Goal: Task Accomplishment & Management: Use online tool/utility

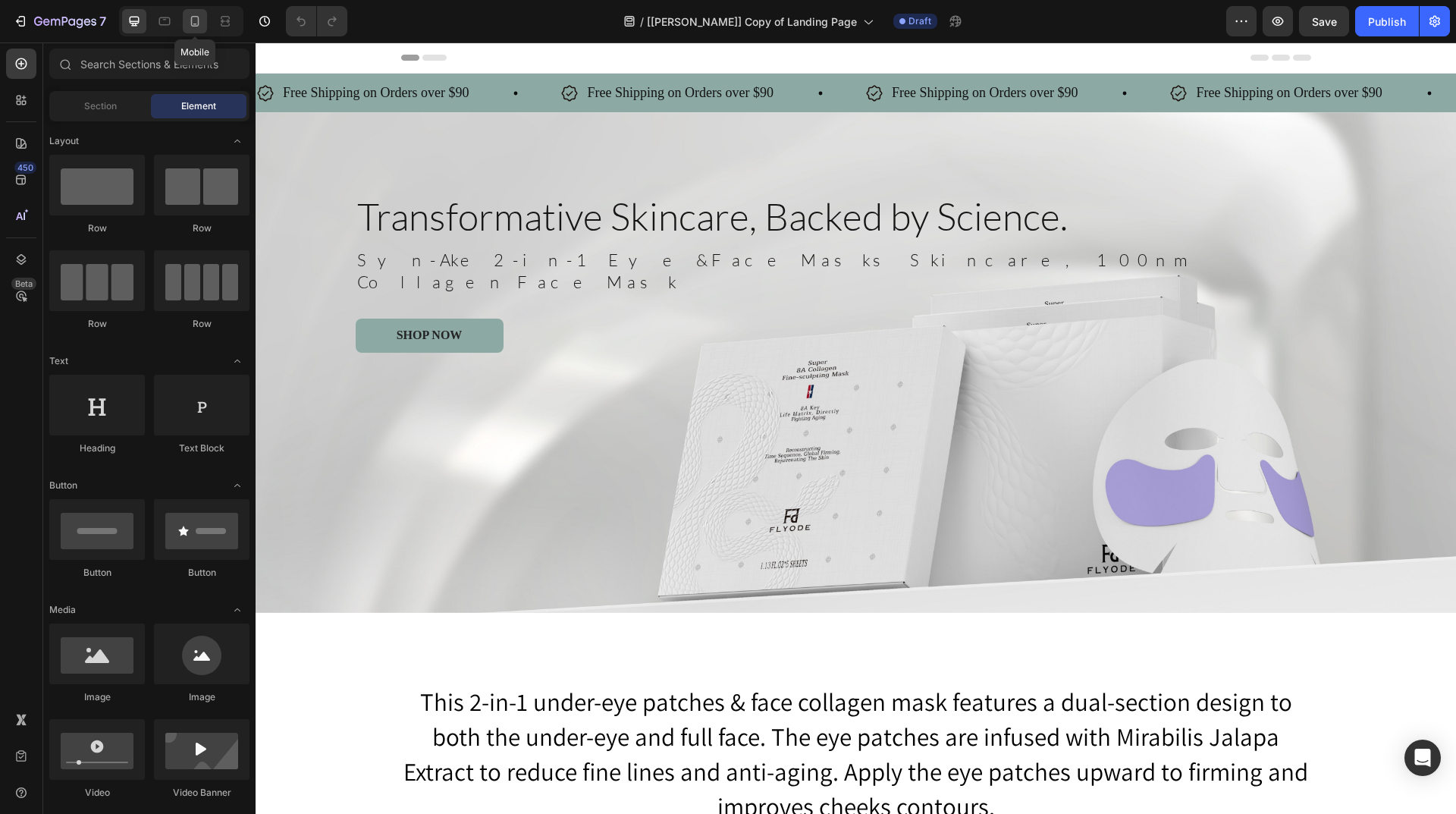
click at [201, 30] on div at bounding box center [195, 21] width 25 height 25
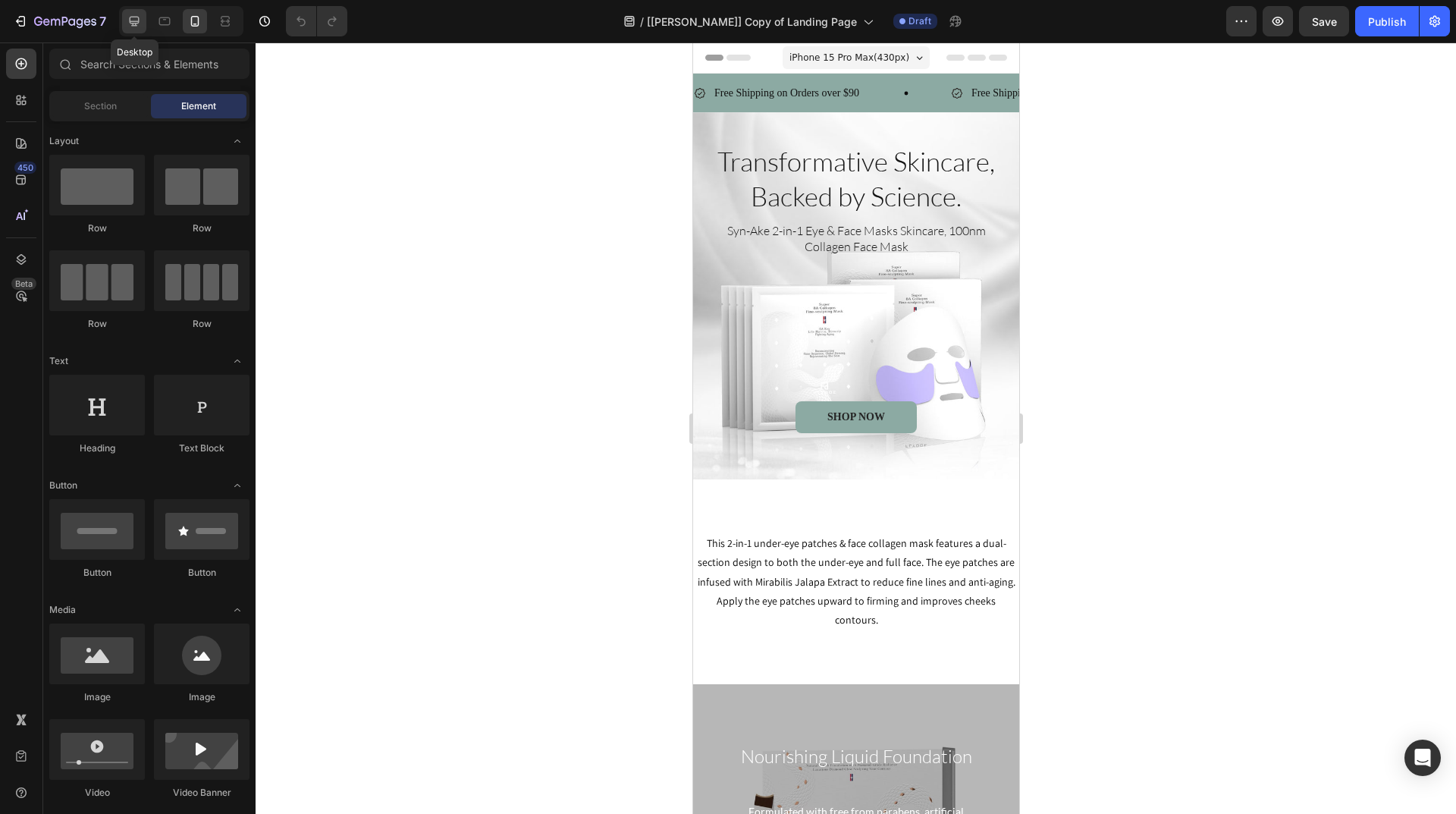
click at [136, 29] on div at bounding box center [134, 21] width 25 height 25
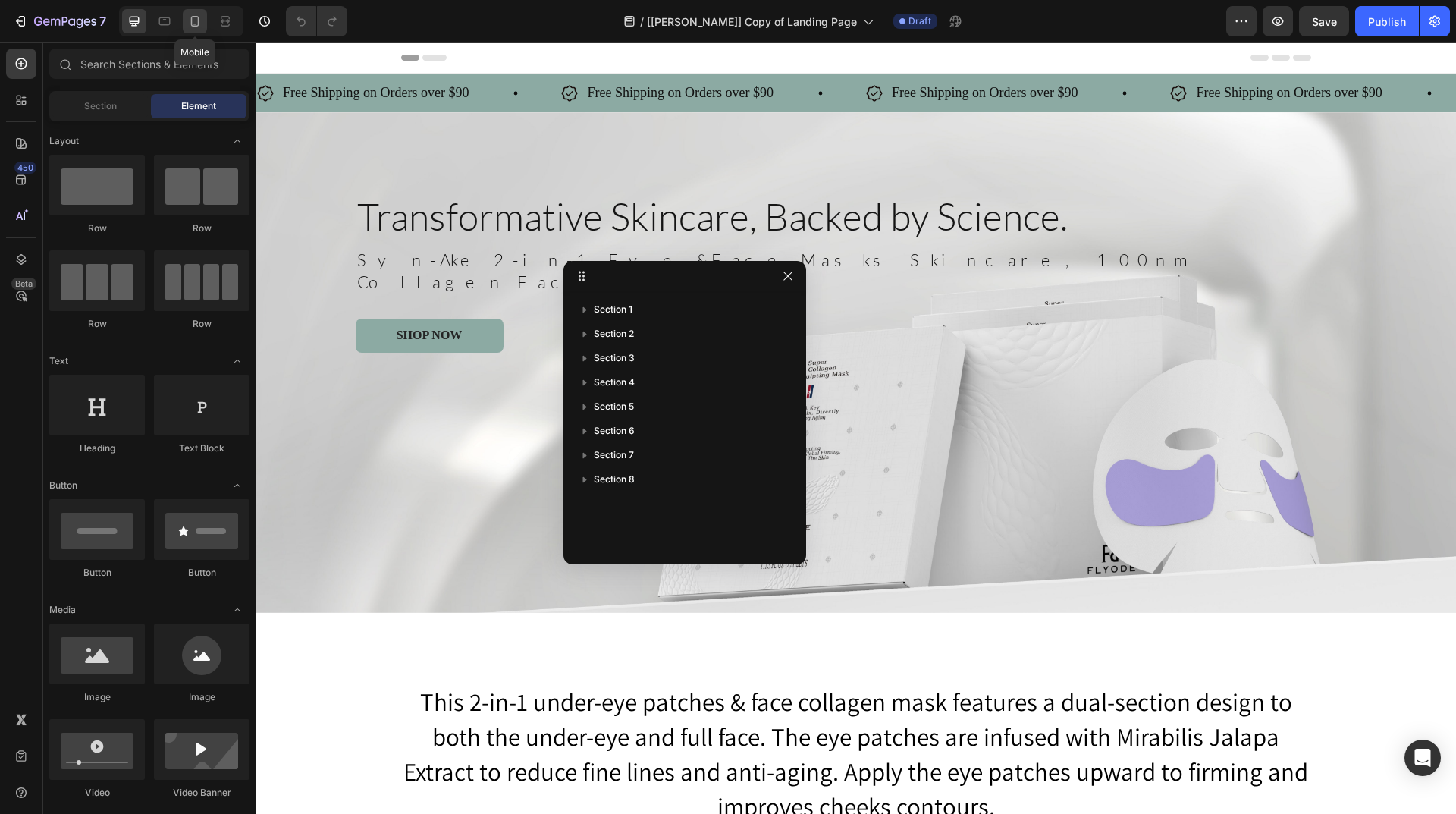
click at [200, 26] on icon at bounding box center [195, 21] width 15 height 15
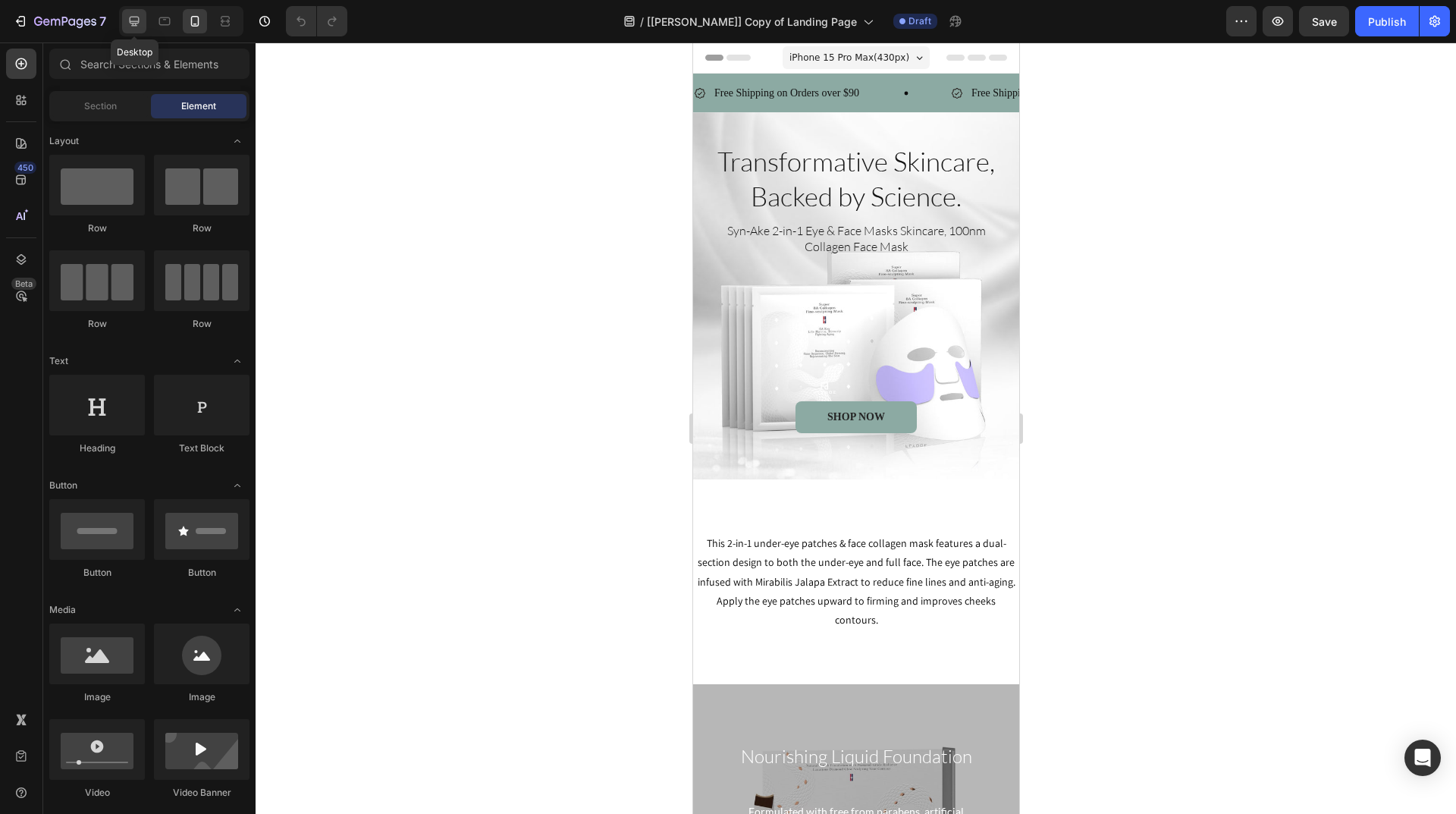
click at [135, 14] on icon at bounding box center [134, 21] width 15 height 15
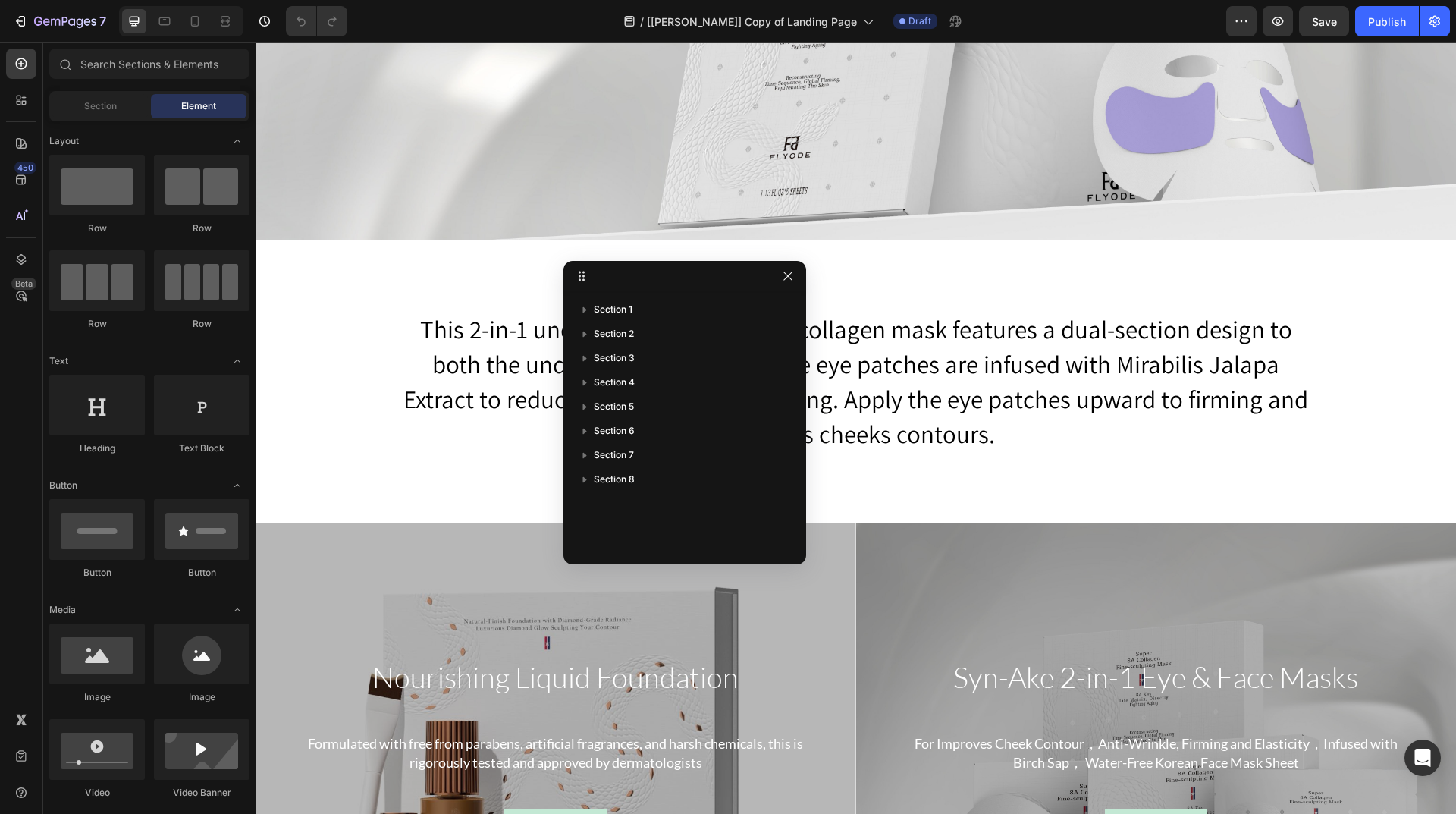
scroll to position [380, 0]
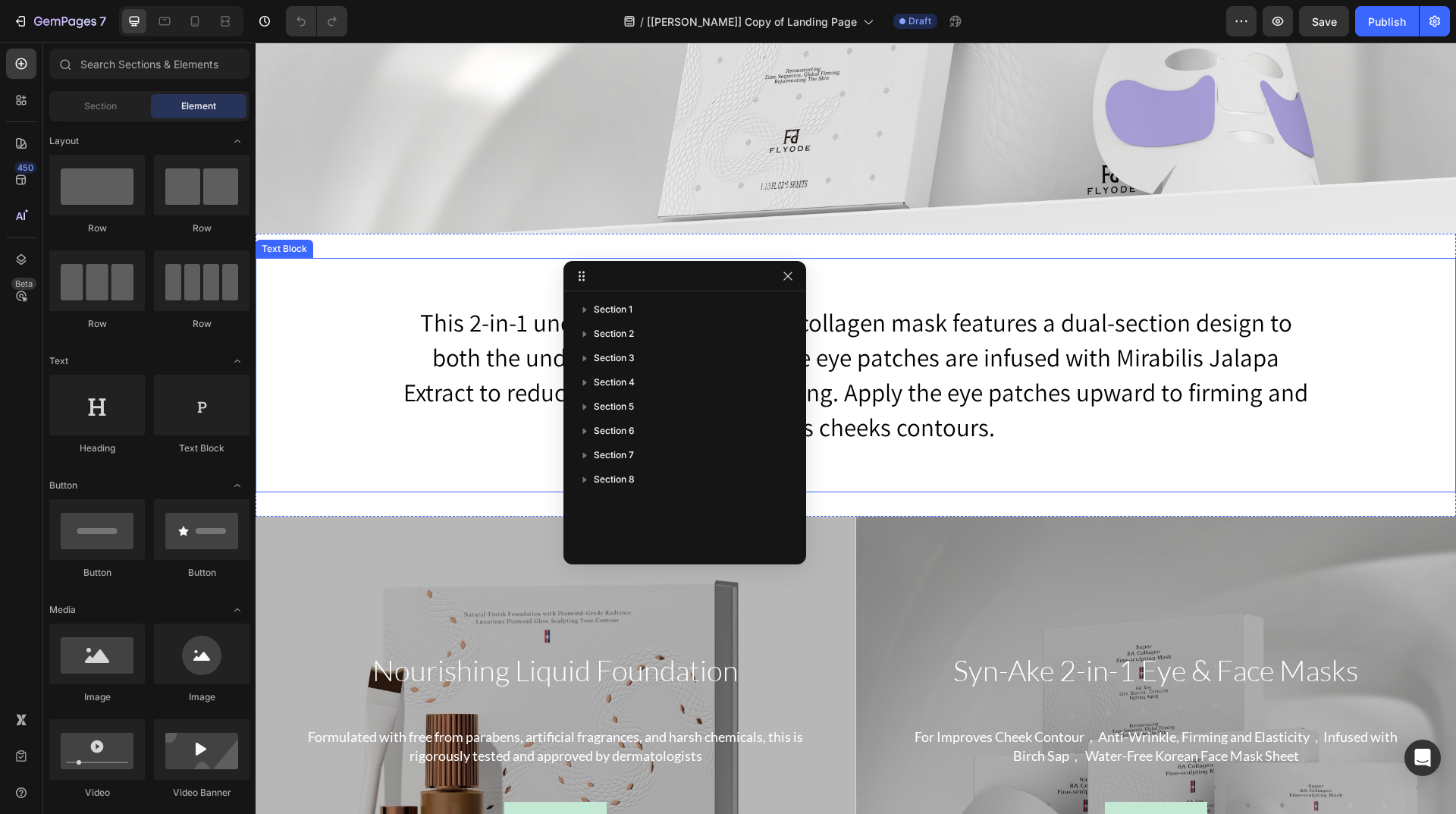
click at [372, 352] on div "This 2-in-1 under-eye patches & face collagen mask features a dual-section desi…" at bounding box center [856, 375] width 1200 height 144
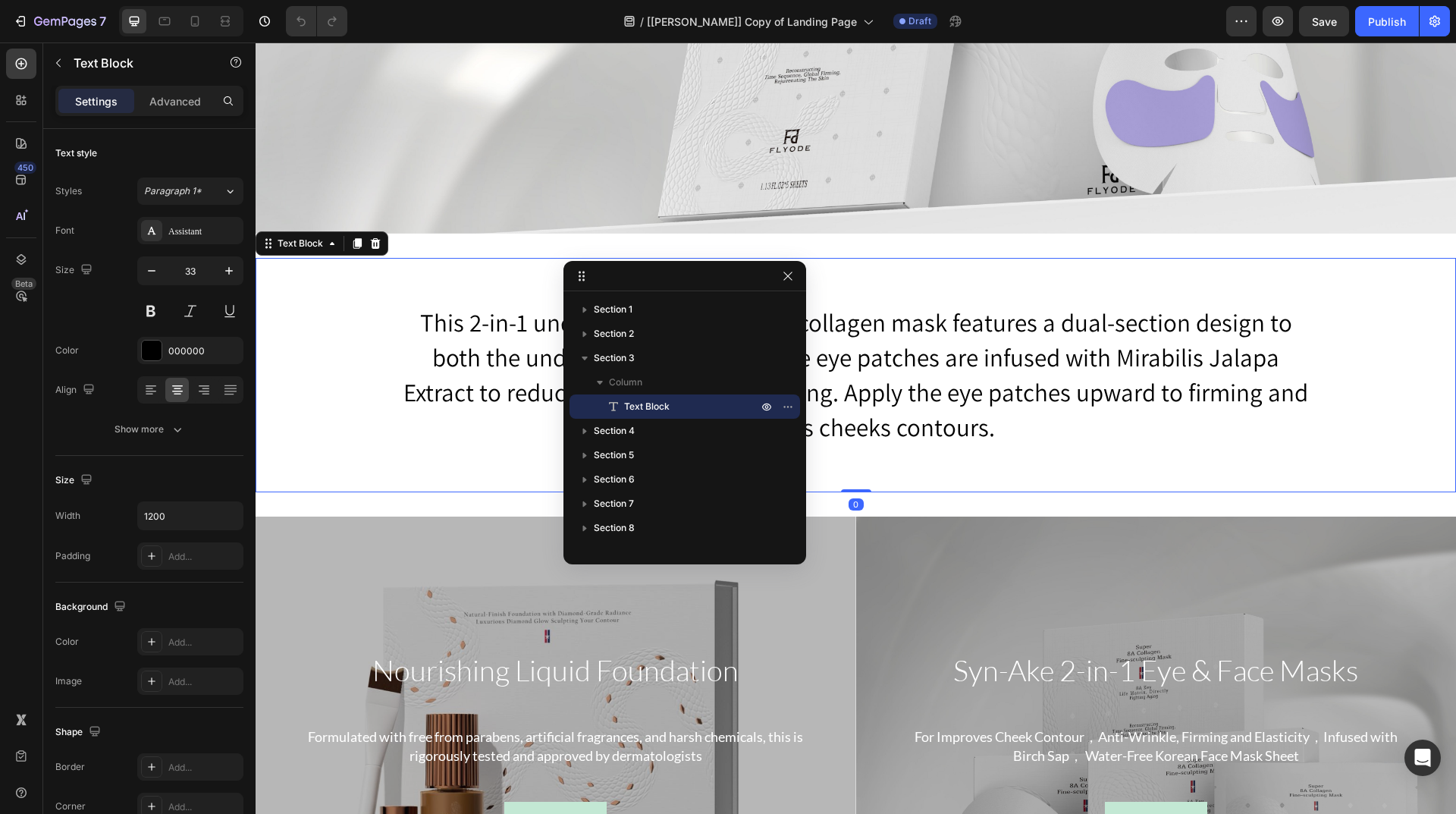
scroll to position [758, 0]
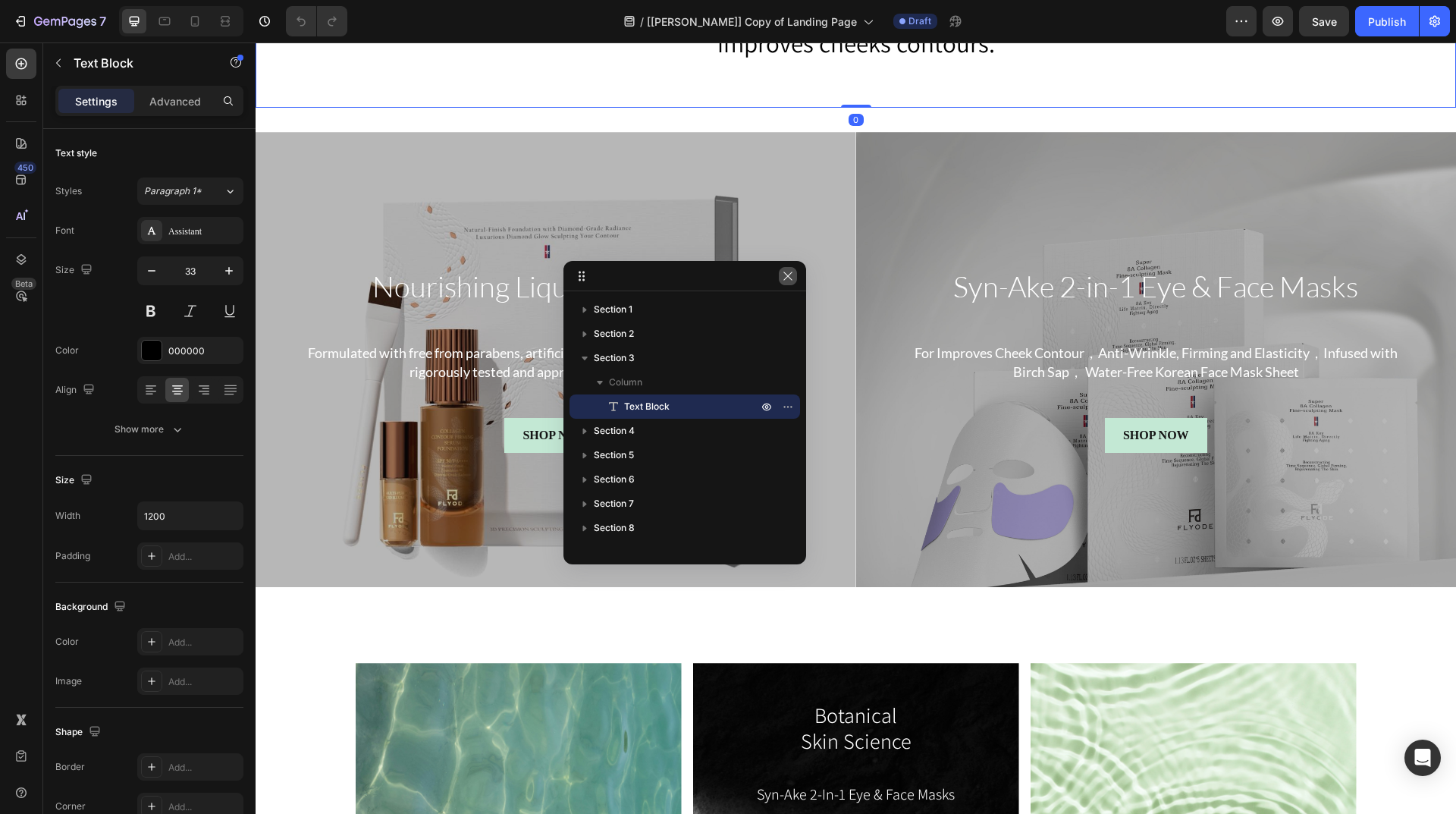
click at [791, 280] on icon "button" at bounding box center [788, 276] width 9 height 9
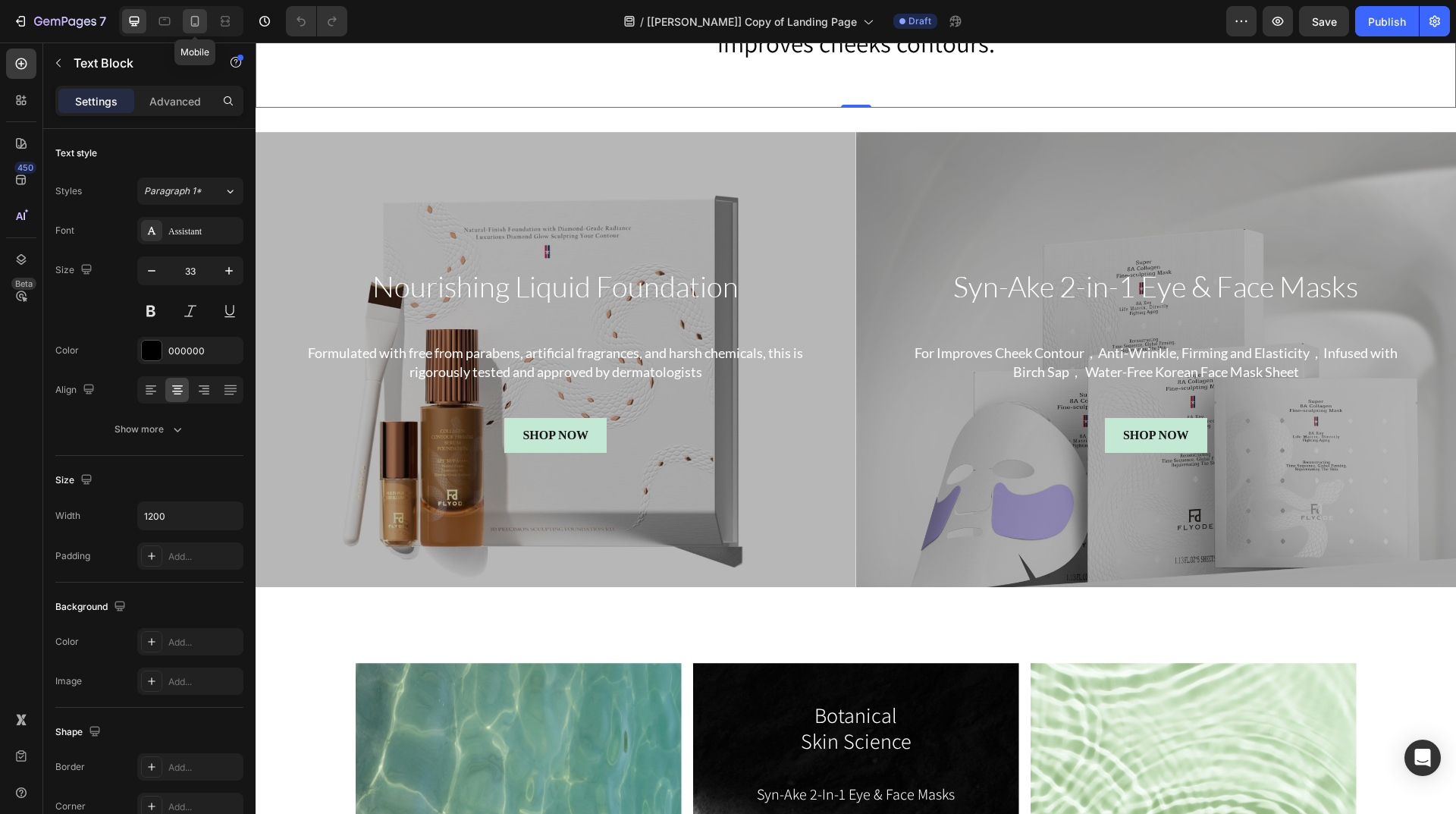
click at [205, 21] on div at bounding box center [195, 21] width 25 height 25
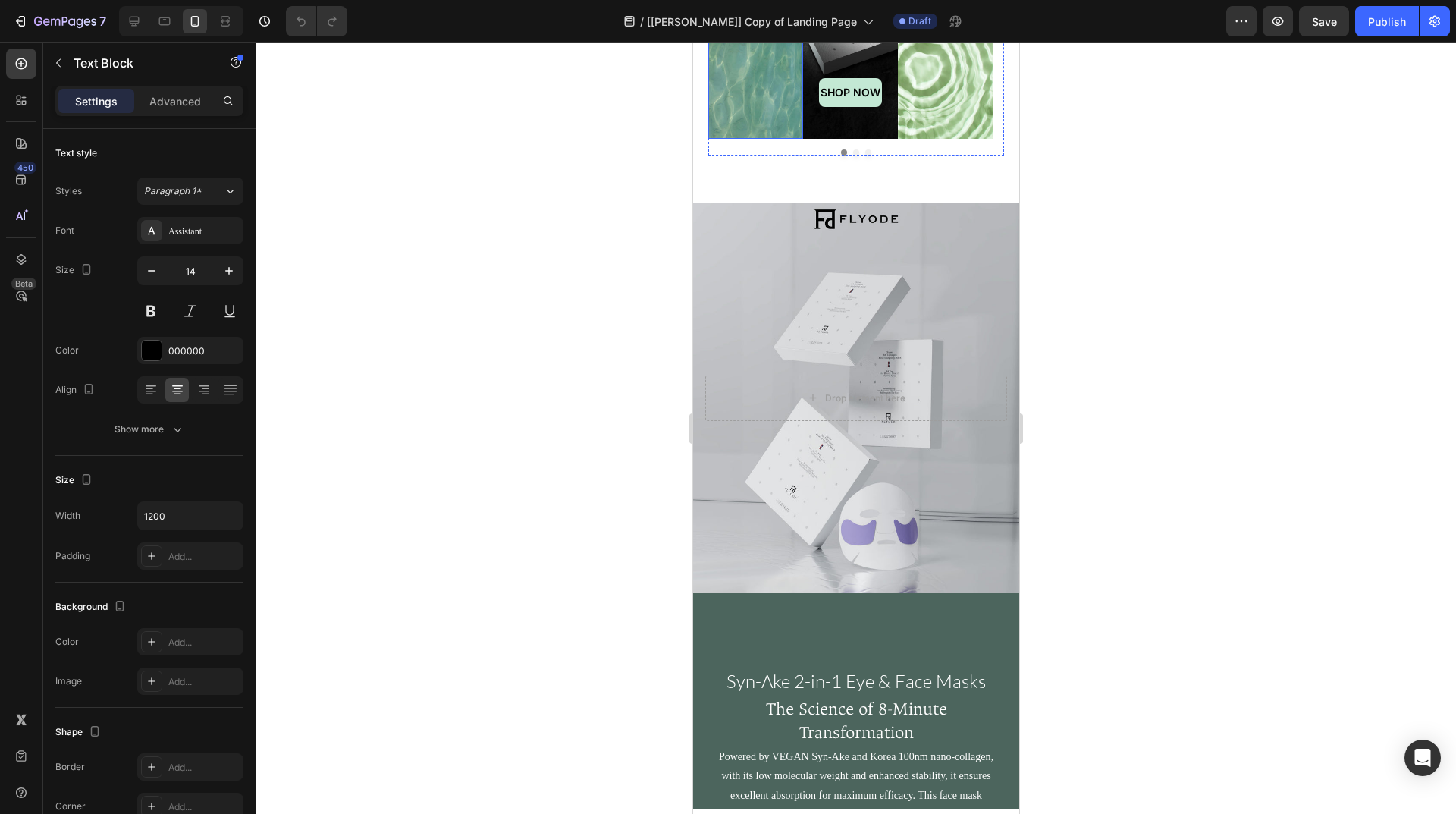
scroll to position [1745, 0]
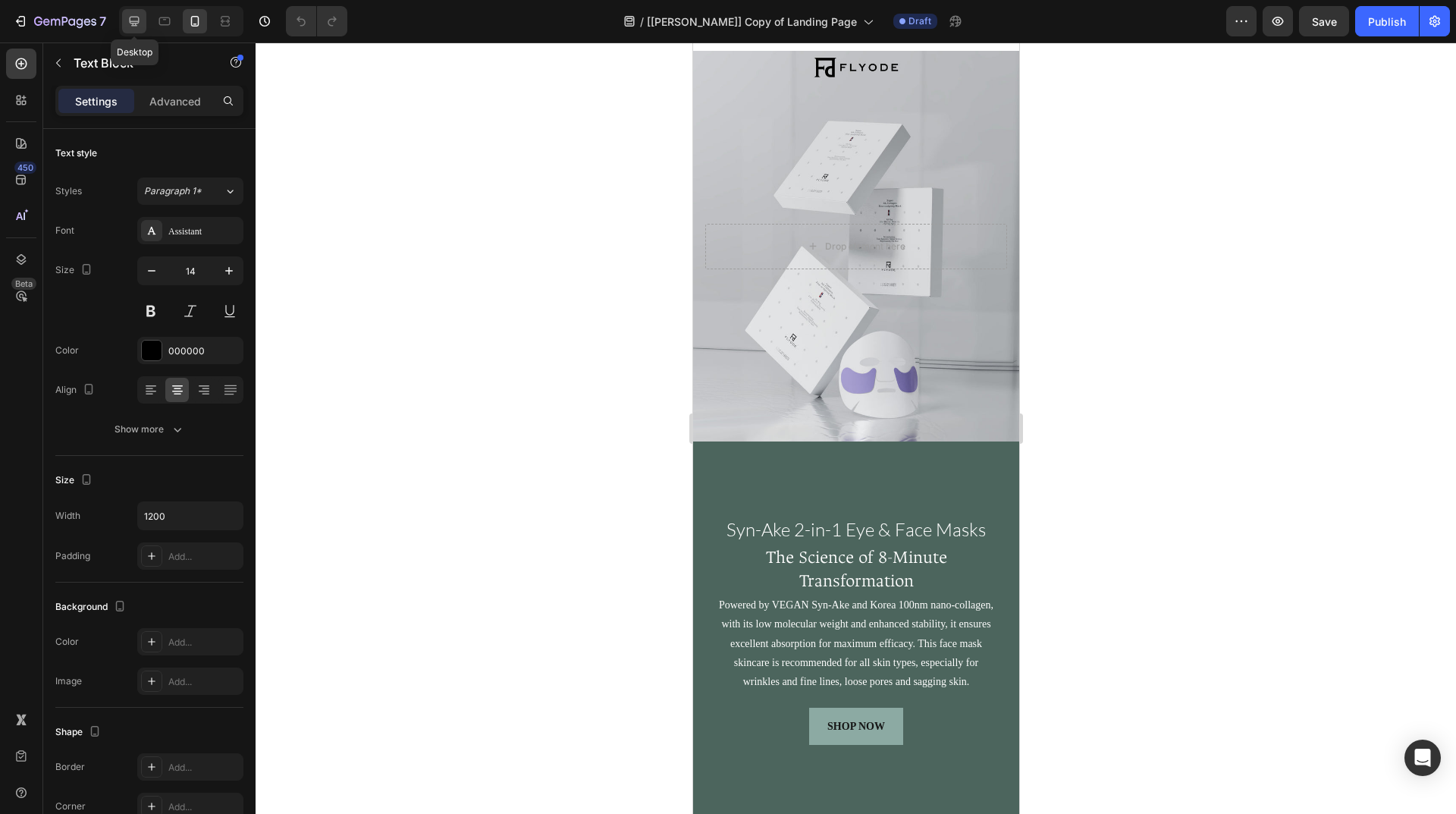
click at [128, 17] on icon at bounding box center [134, 21] width 15 height 15
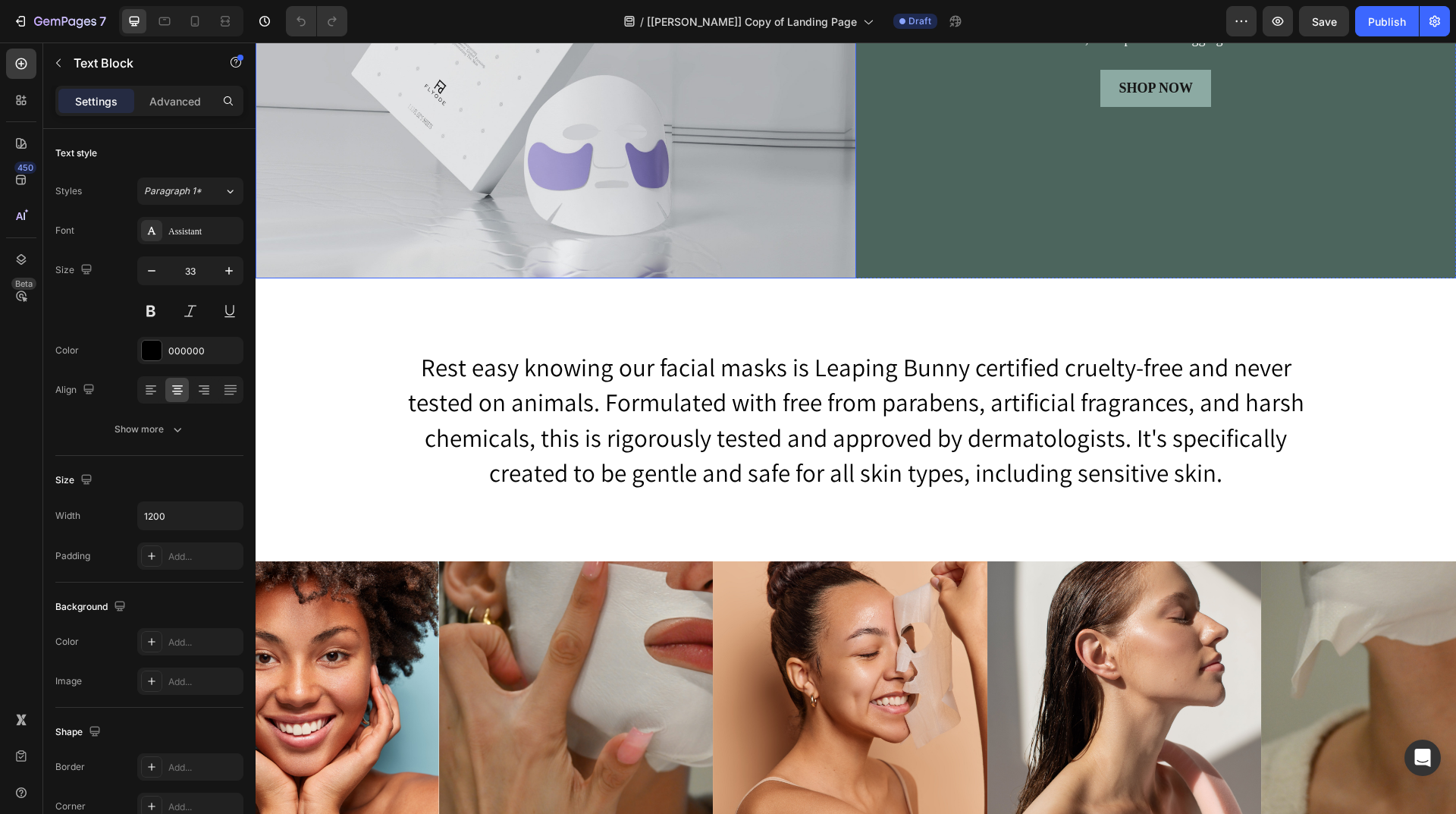
scroll to position [1896, 0]
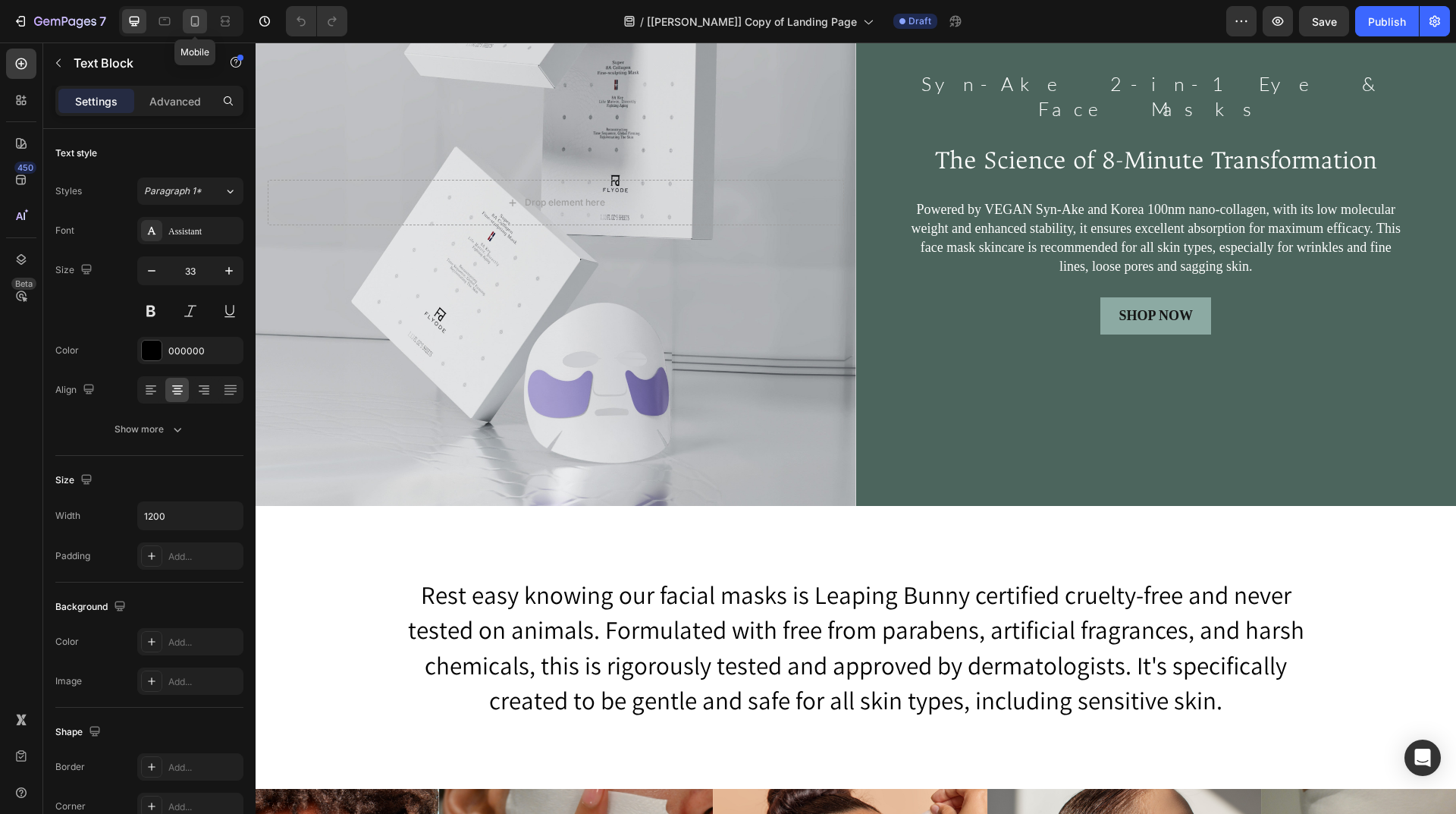
click at [201, 25] on icon at bounding box center [195, 21] width 15 height 15
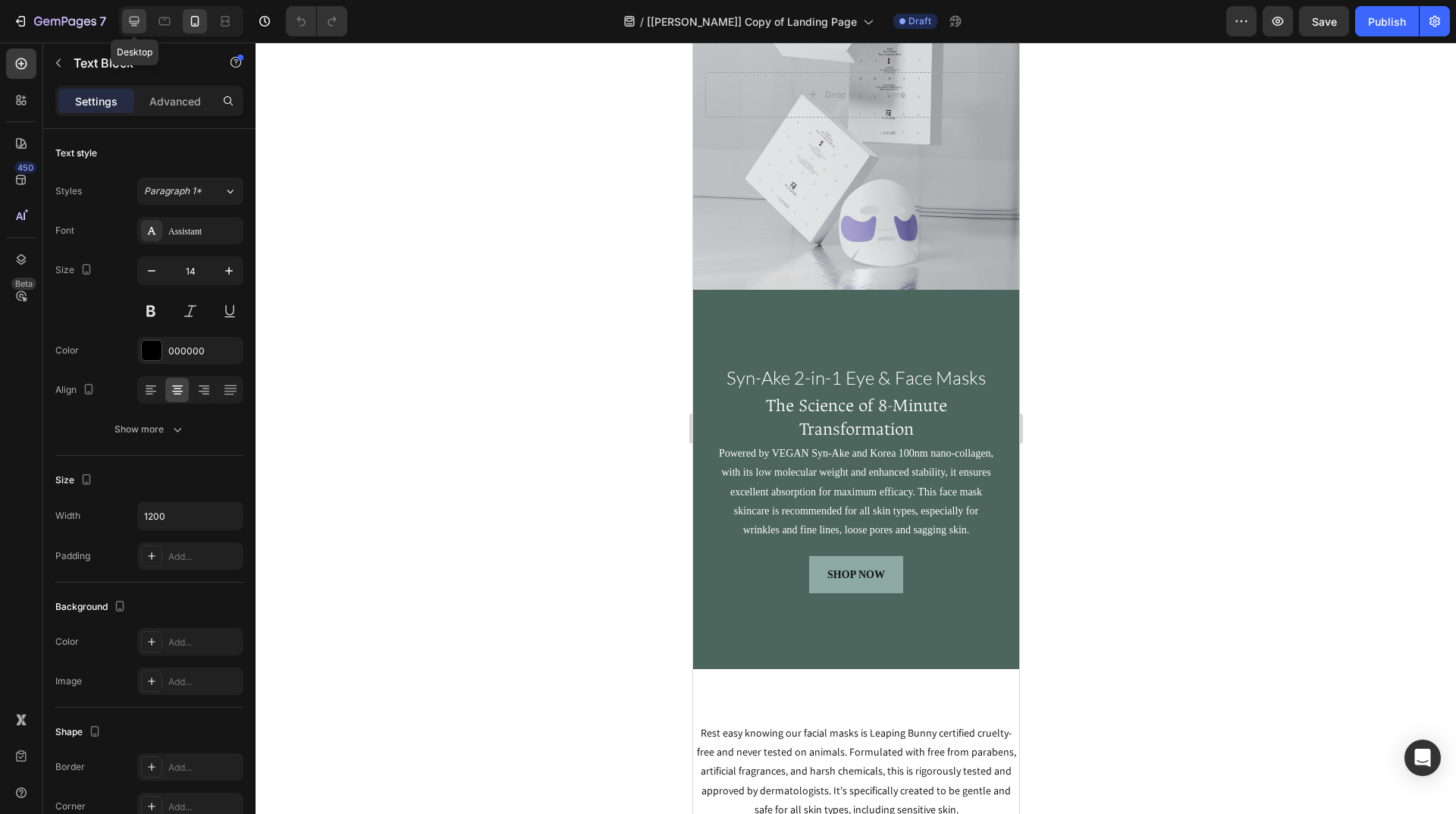
click at [127, 25] on icon at bounding box center [134, 21] width 15 height 15
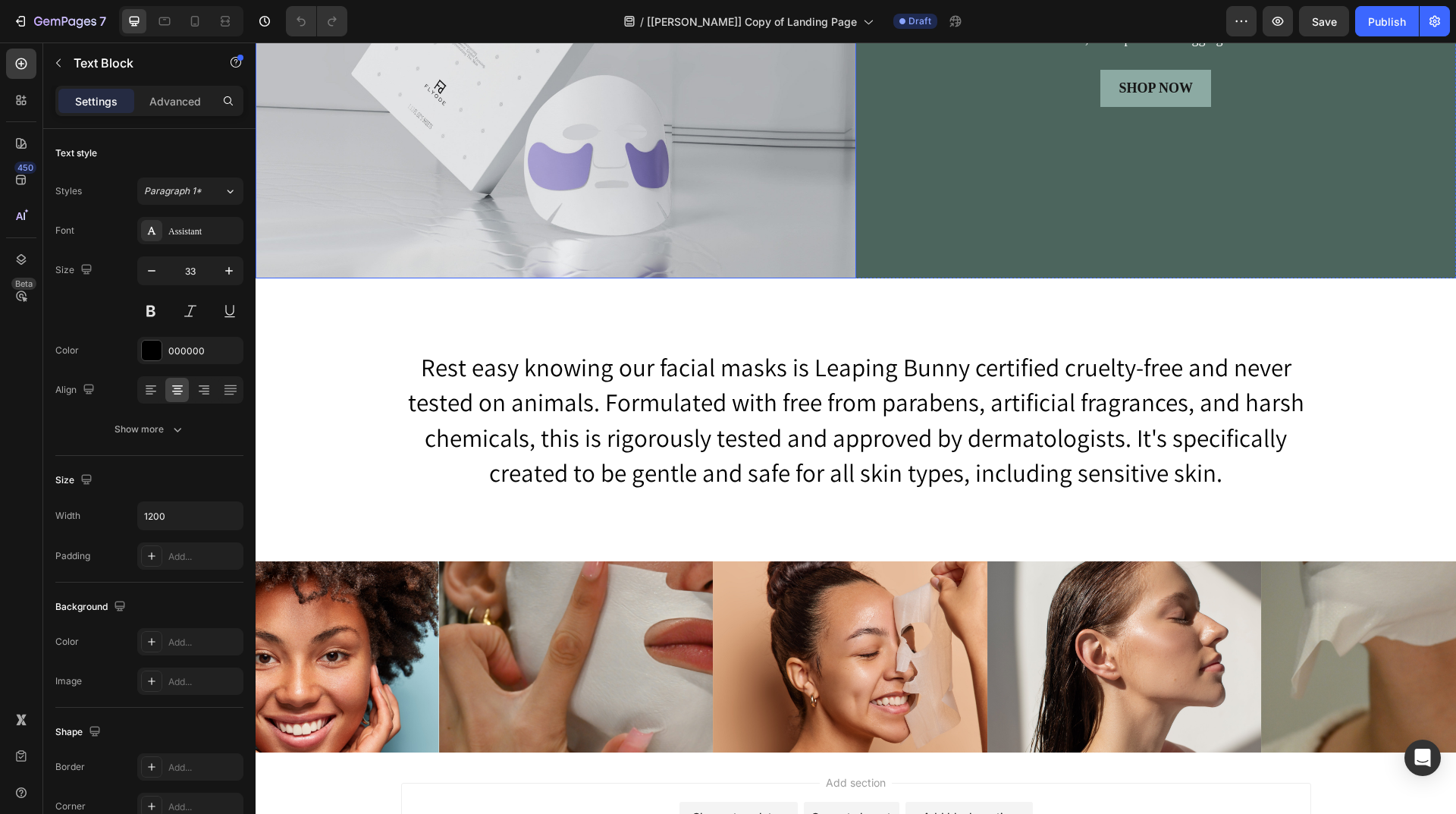
scroll to position [2282, 0]
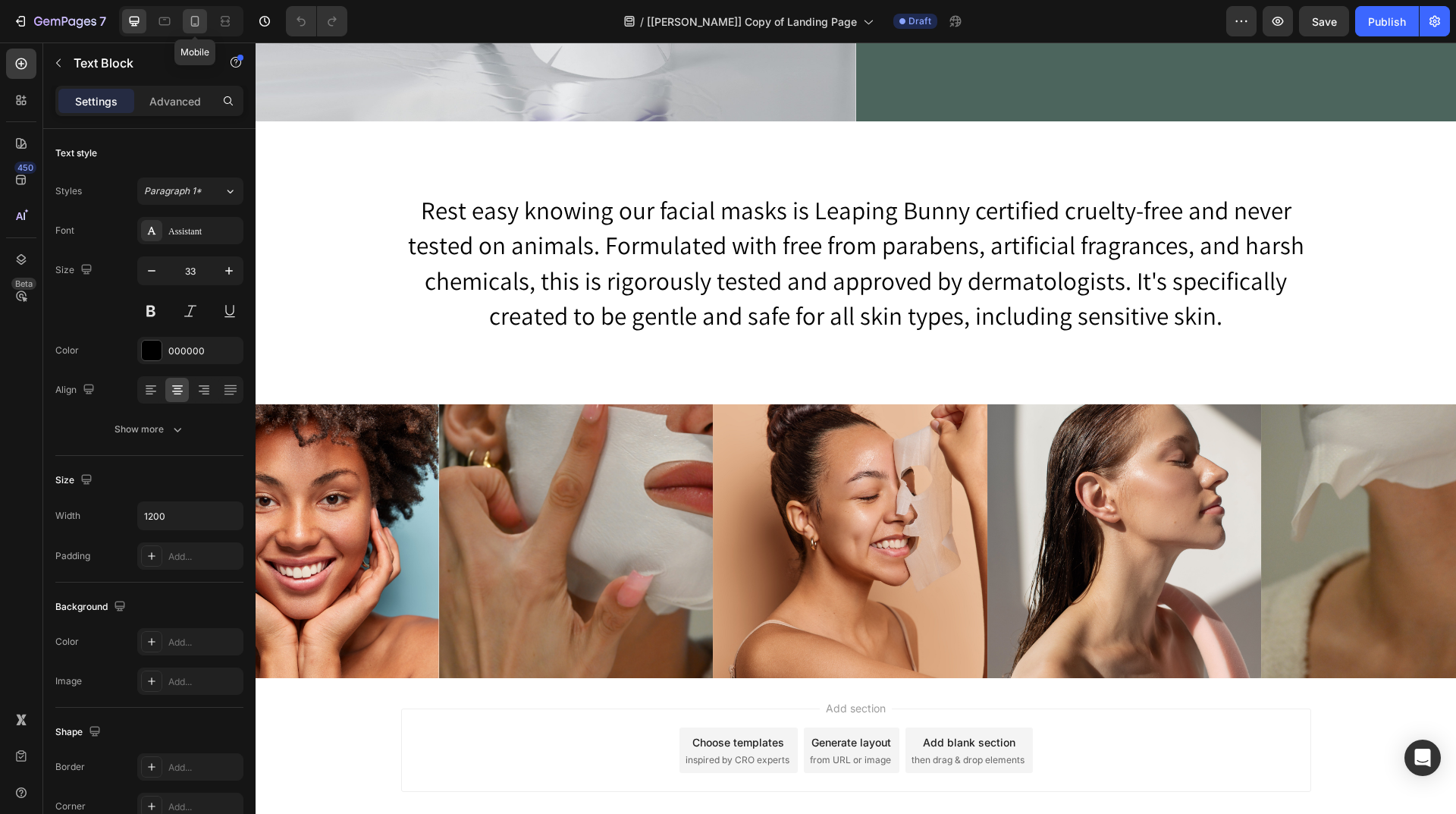
click at [202, 25] on icon at bounding box center [195, 21] width 15 height 15
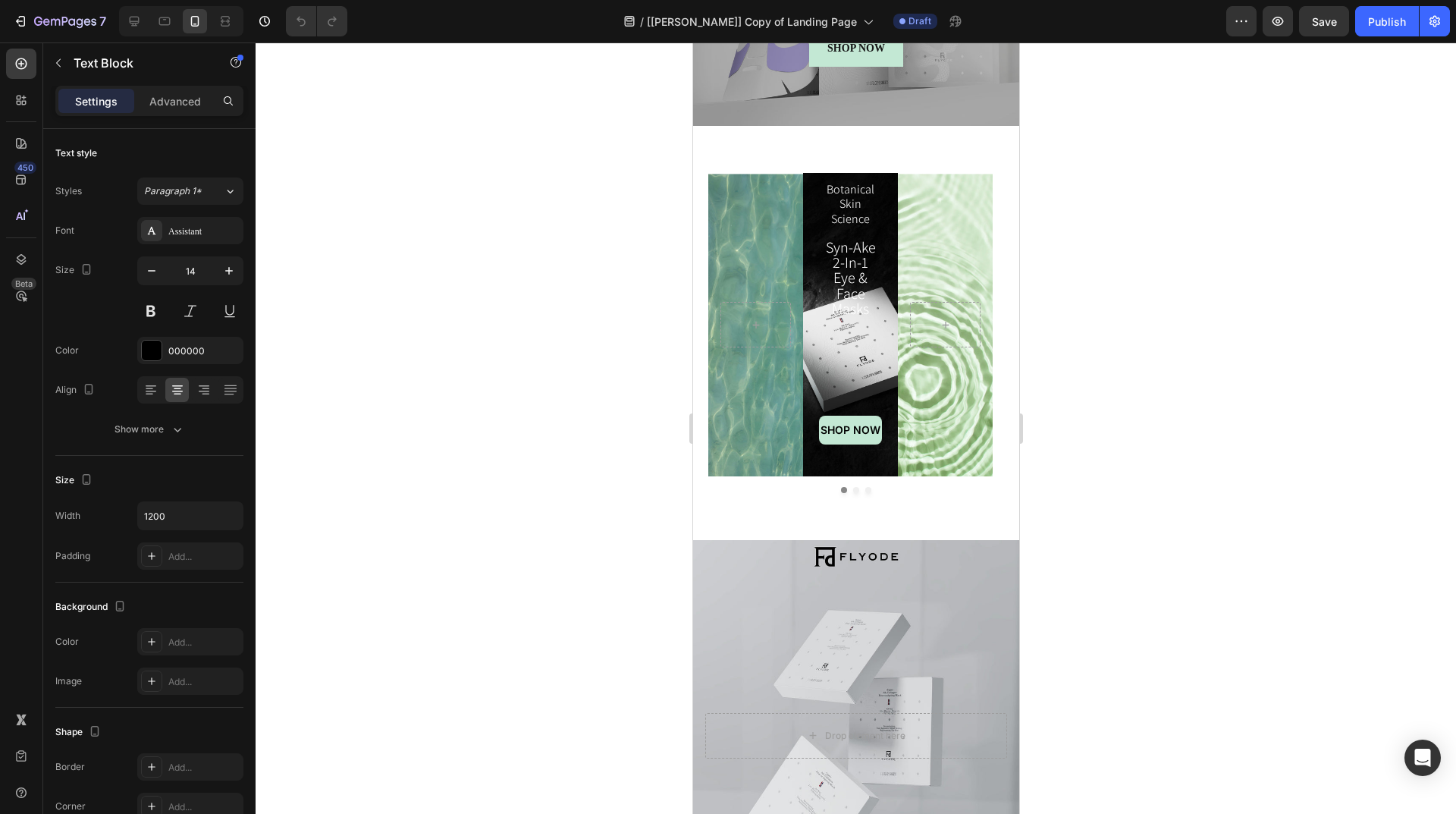
scroll to position [1179, 0]
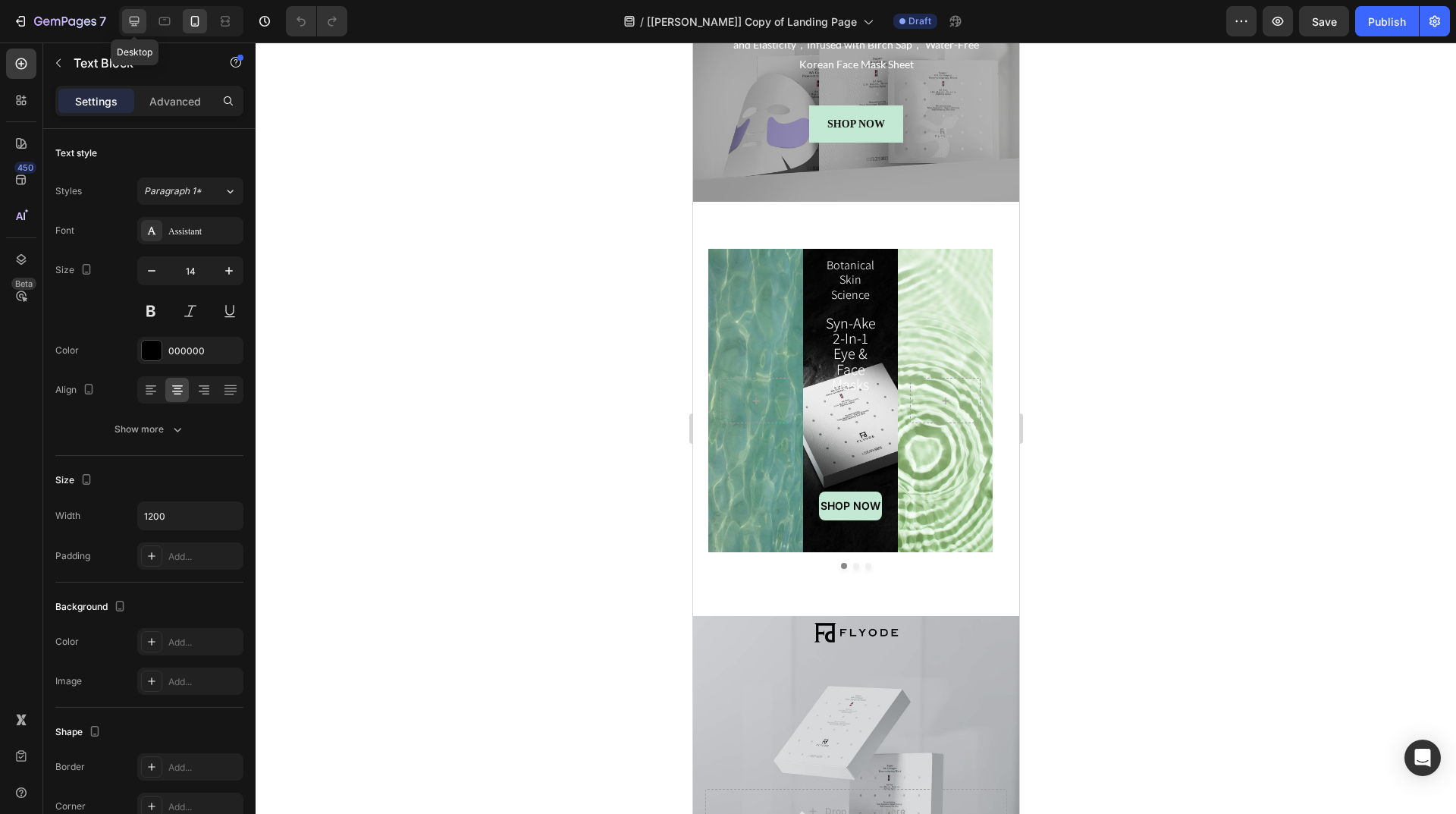
click at [140, 19] on icon at bounding box center [134, 21] width 15 height 15
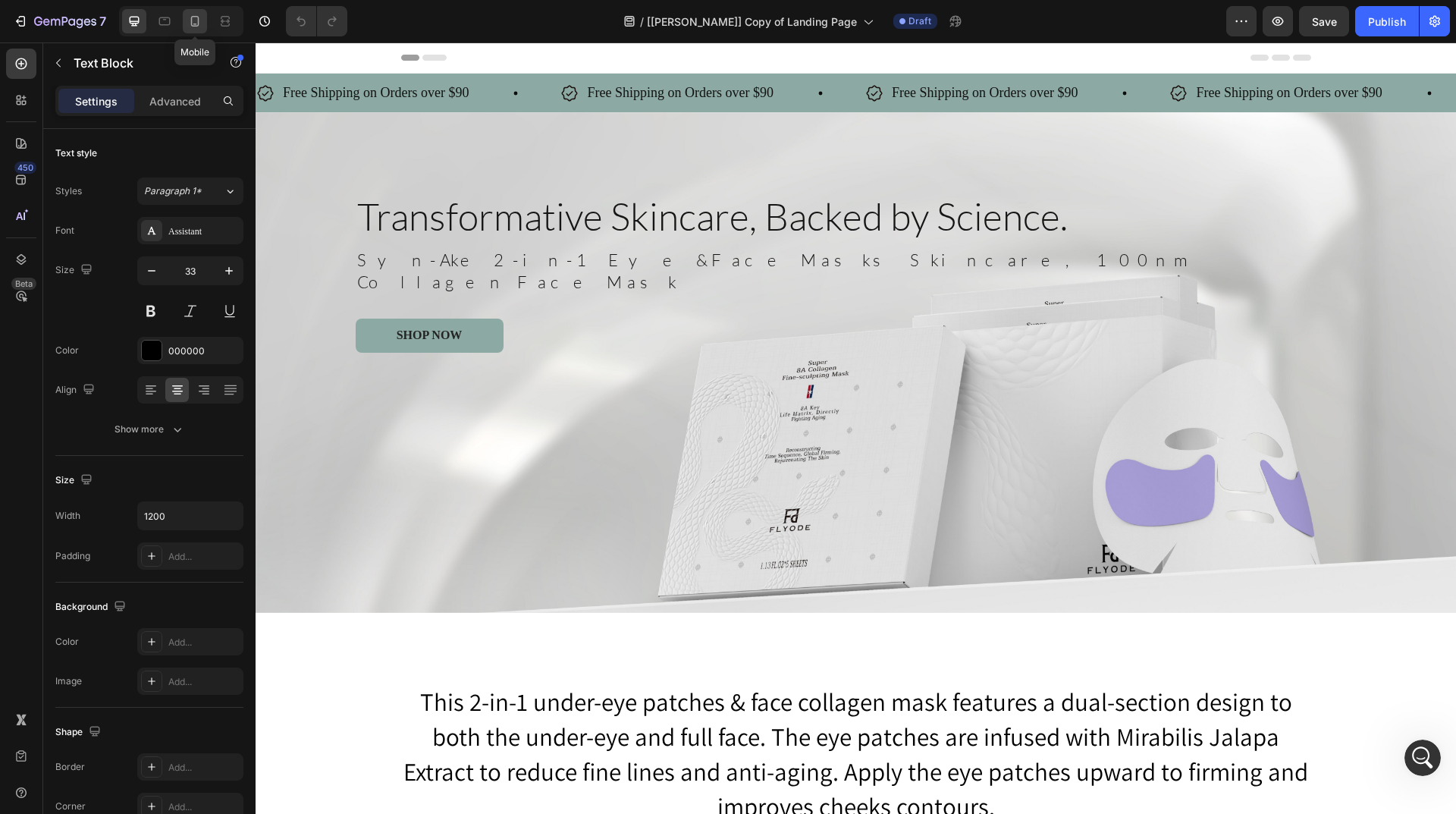
click at [198, 24] on icon at bounding box center [195, 21] width 9 height 10
type input "14"
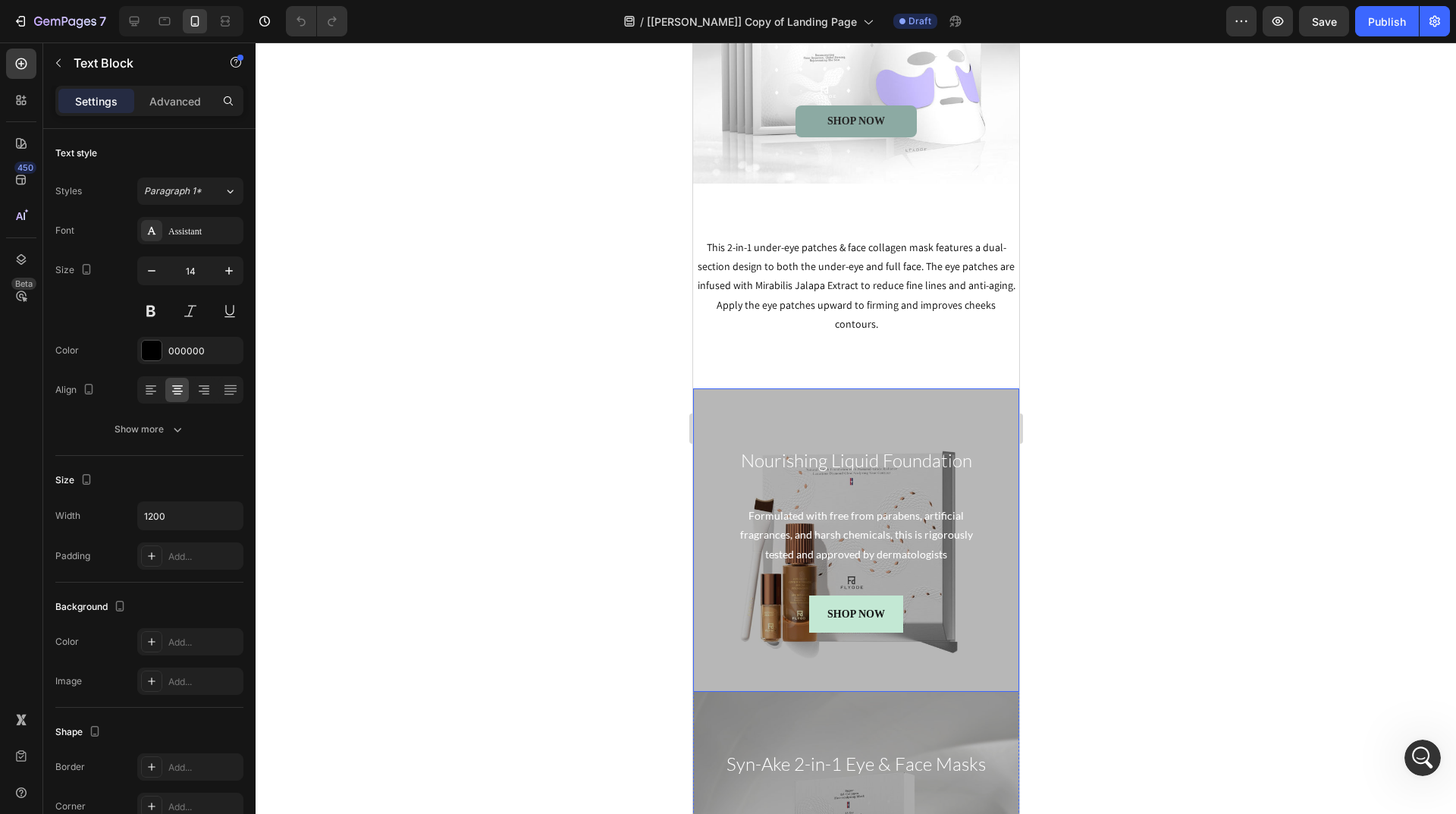
scroll to position [166, 0]
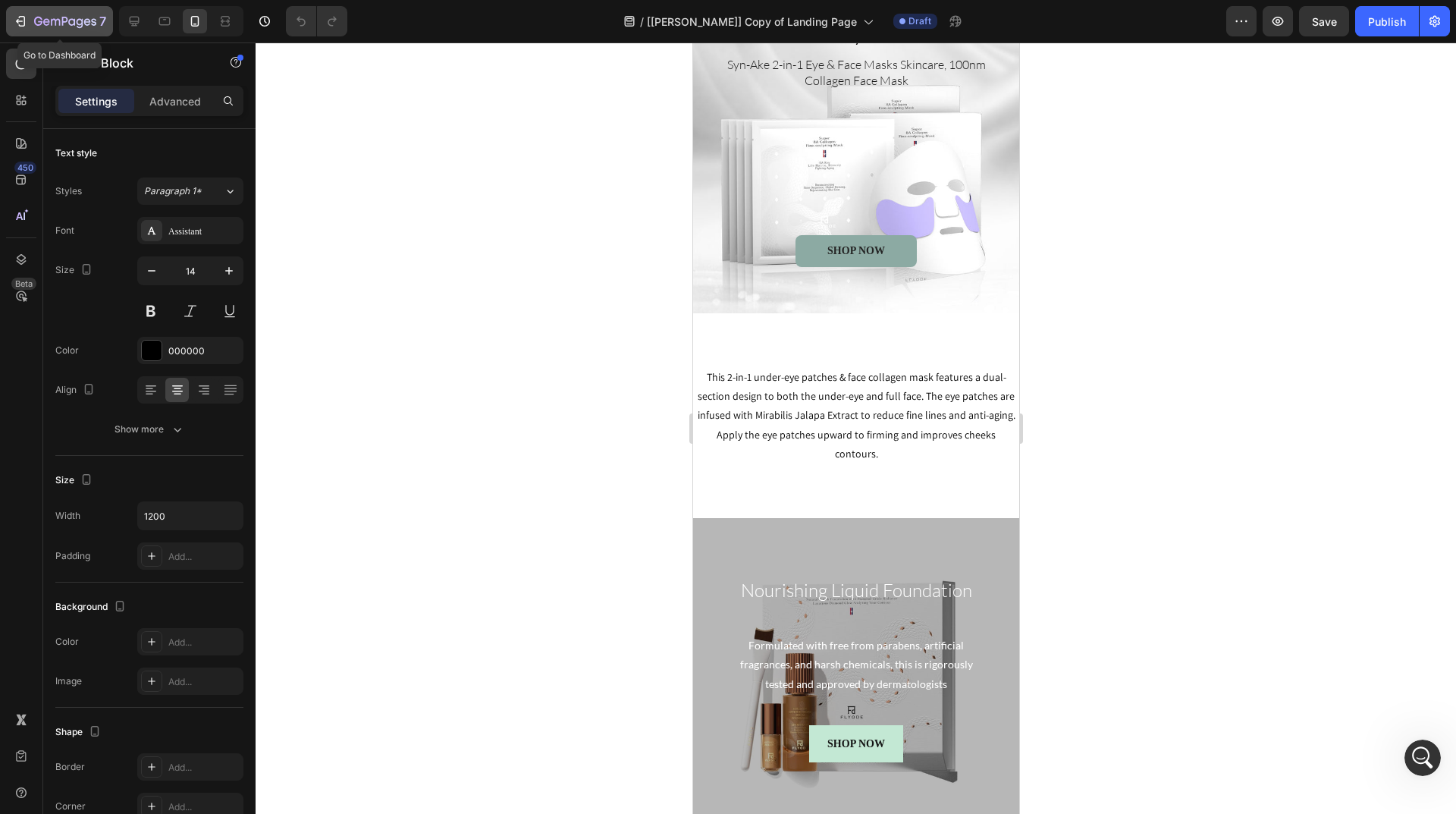
click at [60, 17] on icon "button" at bounding box center [65, 22] width 62 height 13
